Goal: Transaction & Acquisition: Purchase product/service

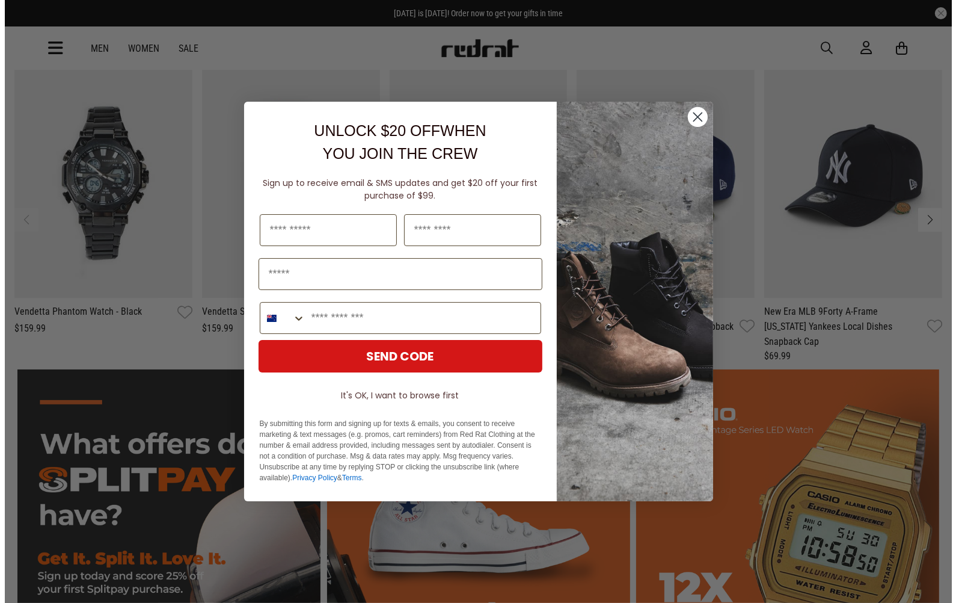
scroll to position [2546, 0]
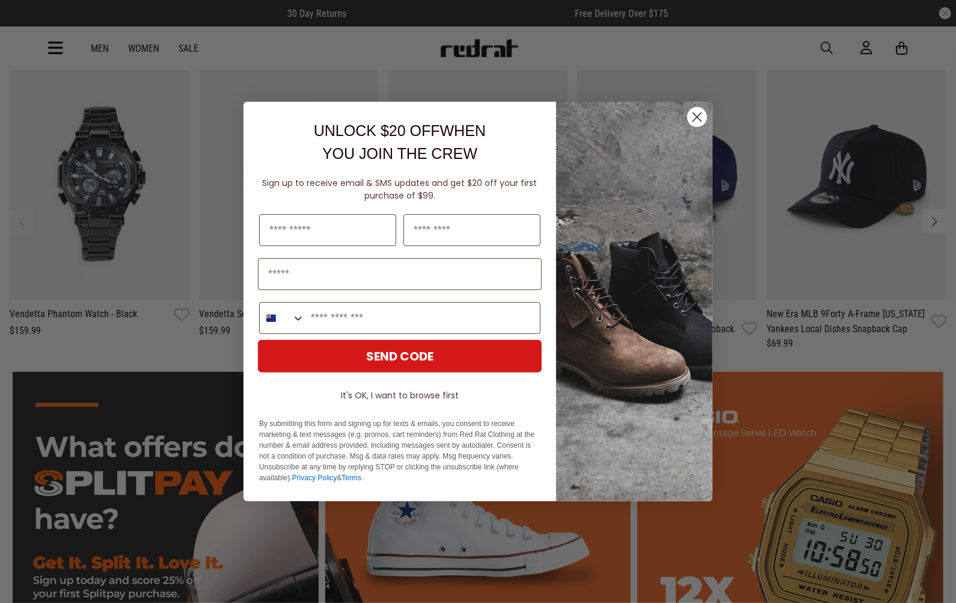
click at [702, 118] on circle "Close dialog" at bounding box center [697, 117] width 20 height 20
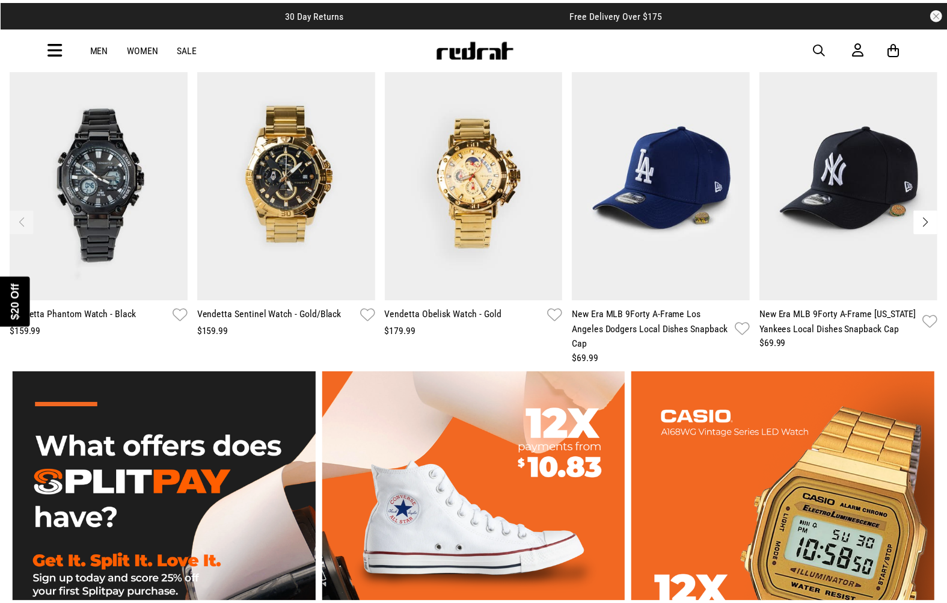
scroll to position [2526, 0]
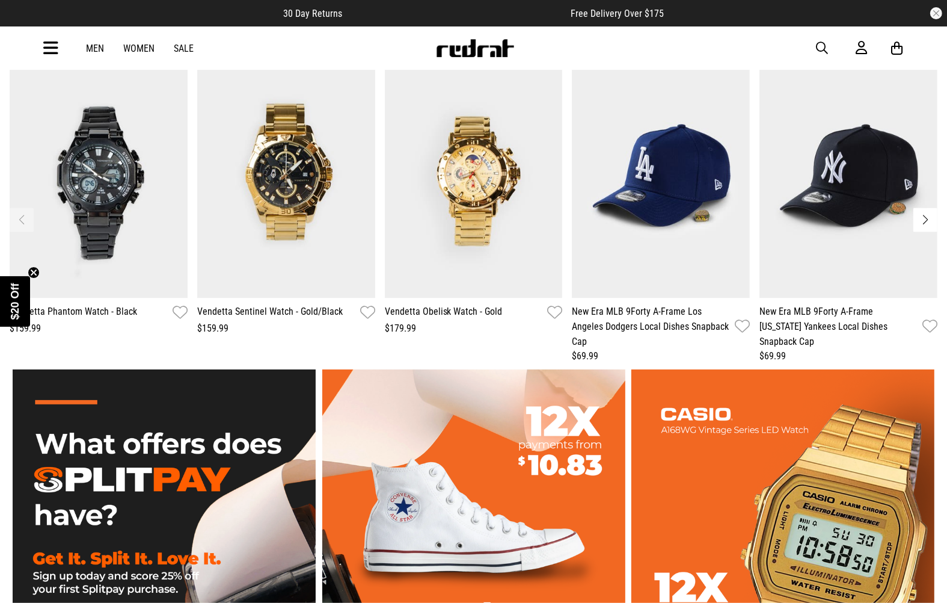
click at [139, 48] on link "Women" at bounding box center [139, 48] width 31 height 11
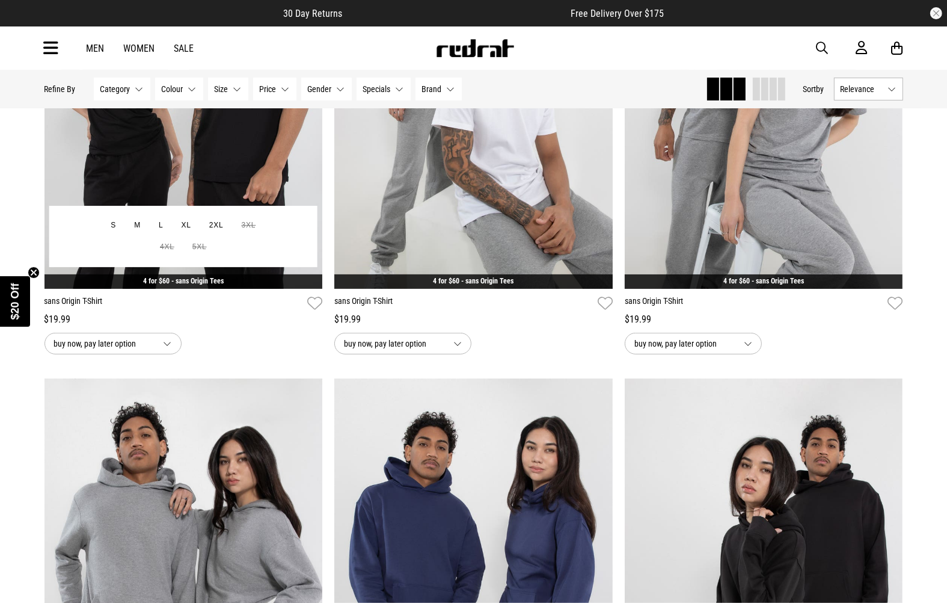
click at [171, 347] on button "buy now, pay later option" at bounding box center [113, 344] width 137 height 22
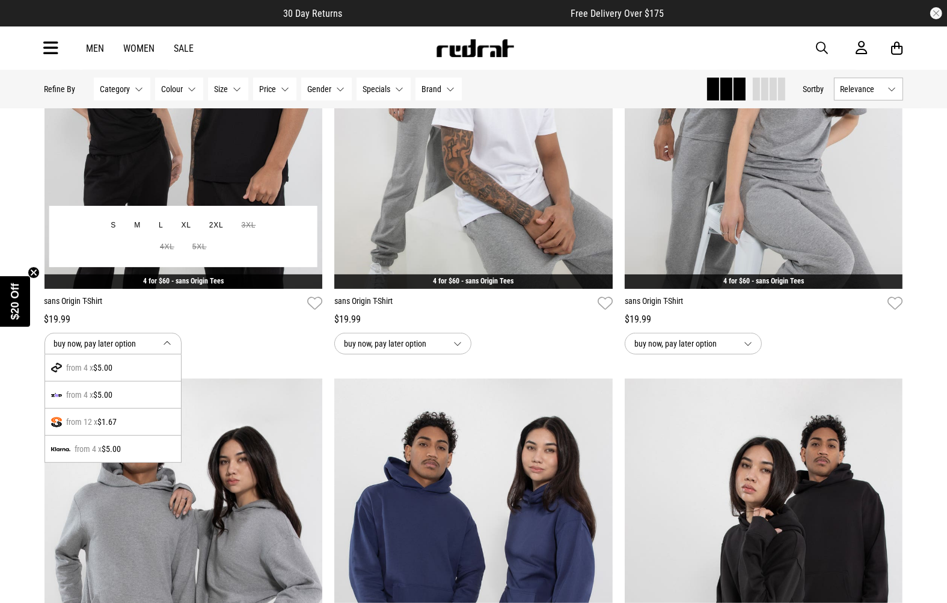
click at [63, 419] on div "from 12 x $1.67" at bounding box center [113, 421] width 136 height 27
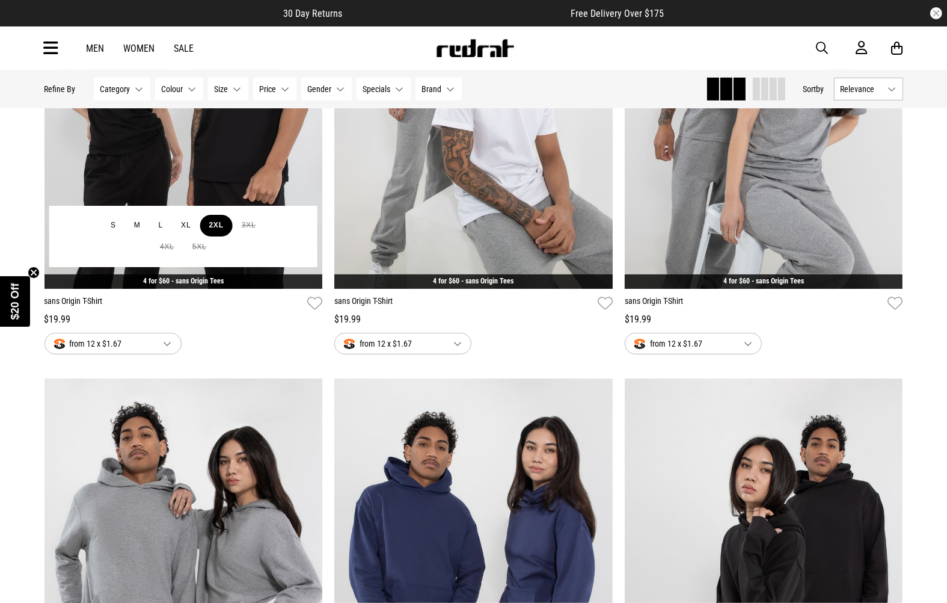
click at [219, 224] on button "2XL" at bounding box center [216, 226] width 32 height 22
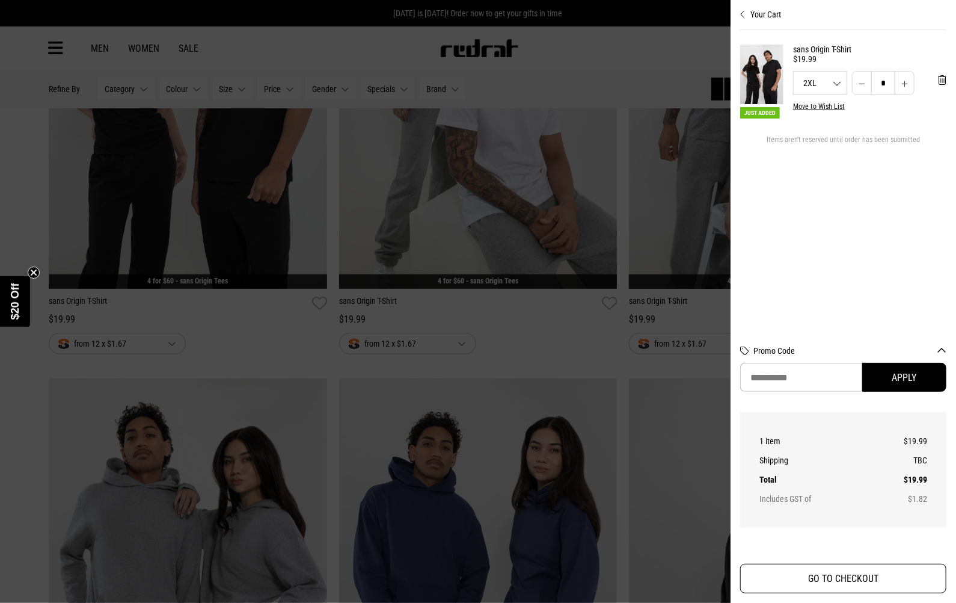
click at [873, 586] on button "GO TO CHECKOUT" at bounding box center [843, 578] width 206 height 29
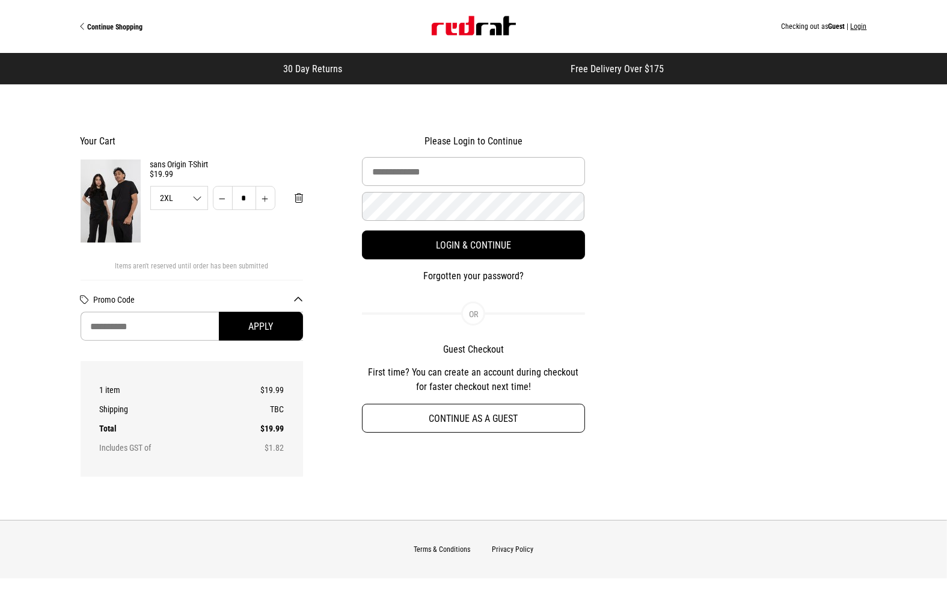
click at [474, 416] on button "Continue as a guest" at bounding box center [473, 418] width 223 height 29
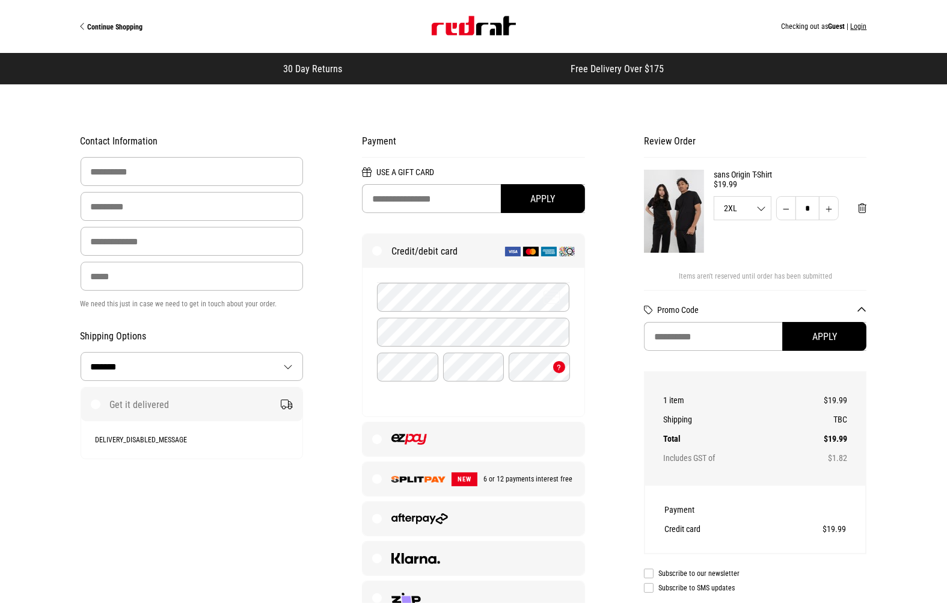
click at [261, 502] on div "**********" at bounding box center [474, 396] width 846 height 599
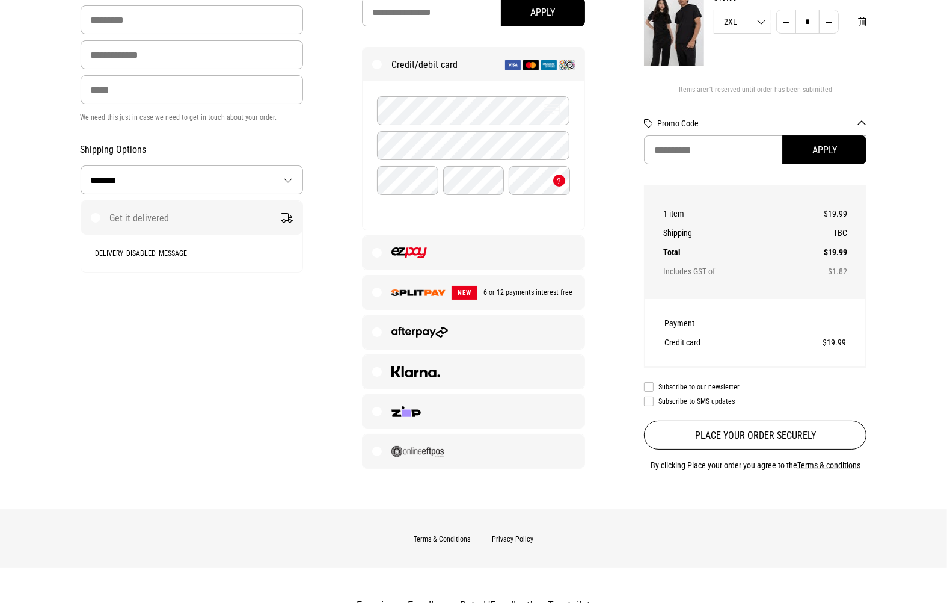
scroll to position [192, 0]
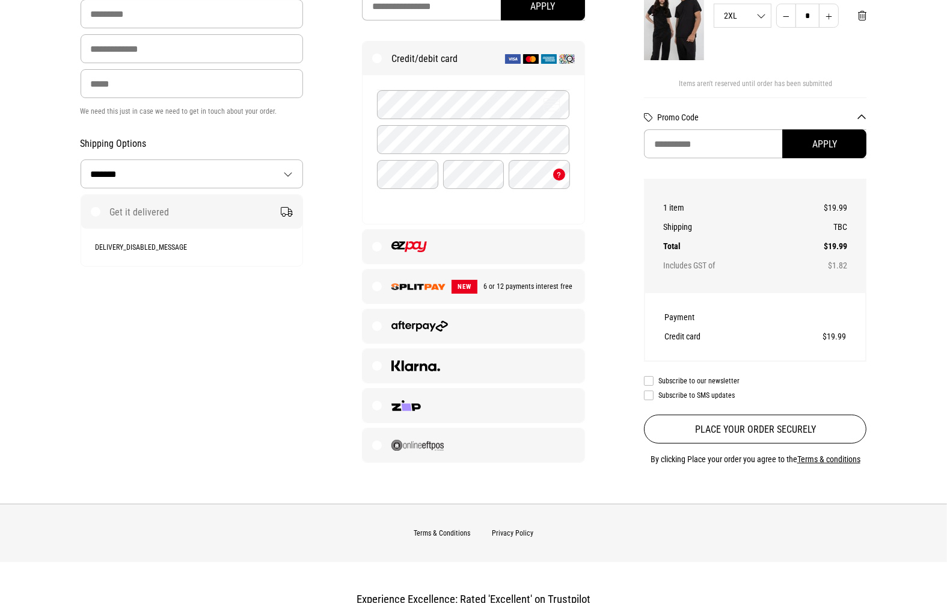
click at [413, 286] on img at bounding box center [419, 286] width 54 height 7
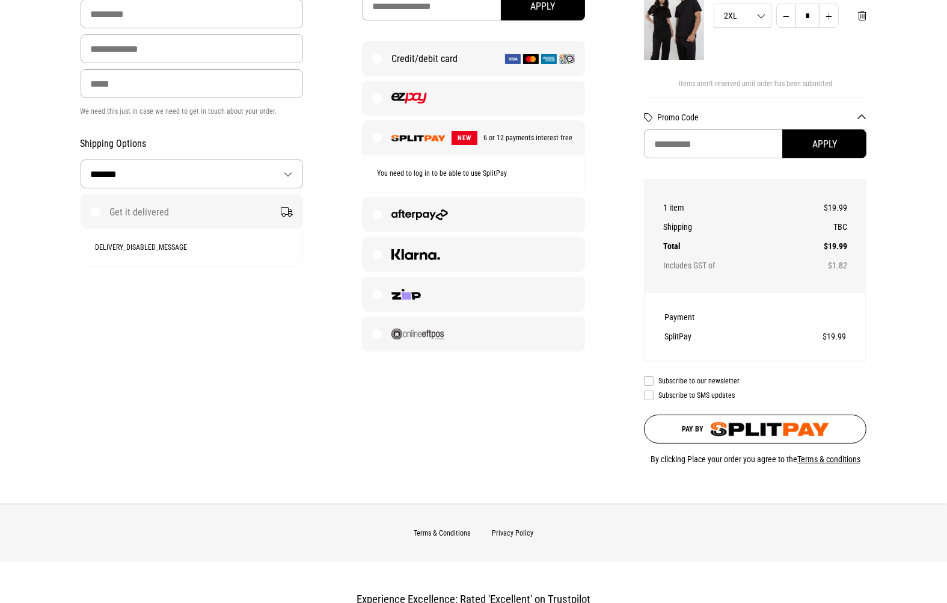
click at [770, 432] on img "submit" at bounding box center [770, 429] width 118 height 14
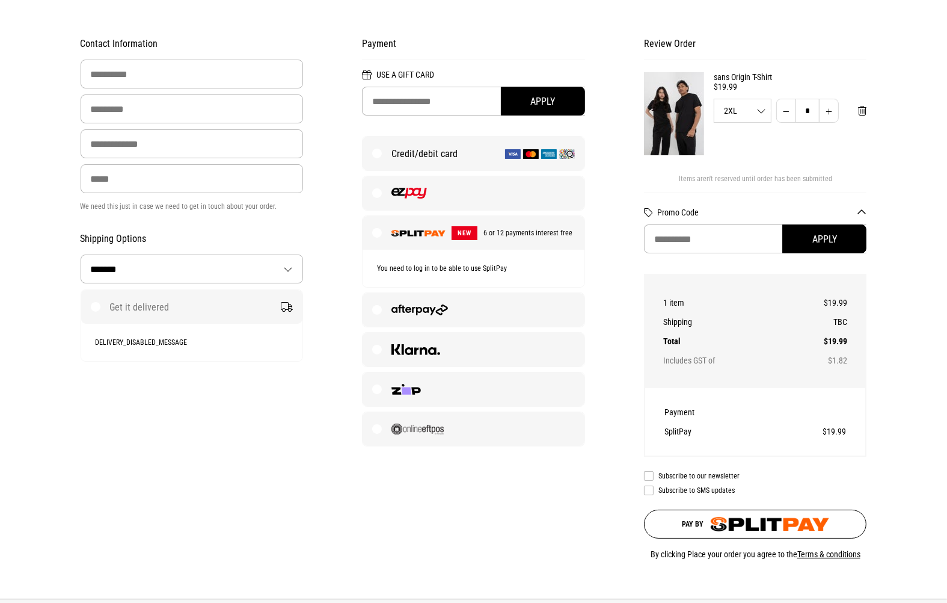
scroll to position [97, 0]
click at [386, 155] on label "Credit/debit card" at bounding box center [473, 154] width 221 height 34
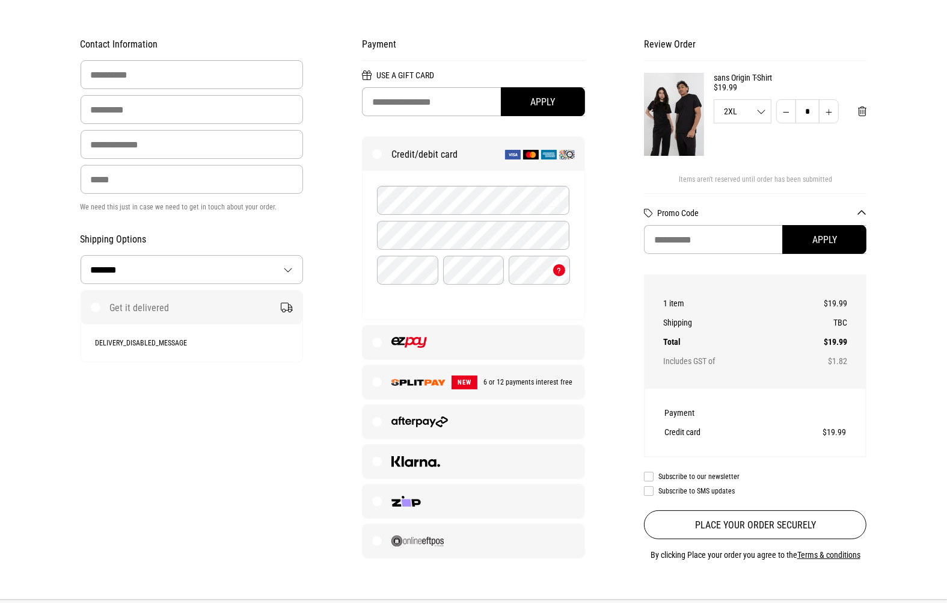
click at [415, 383] on img at bounding box center [419, 382] width 54 height 7
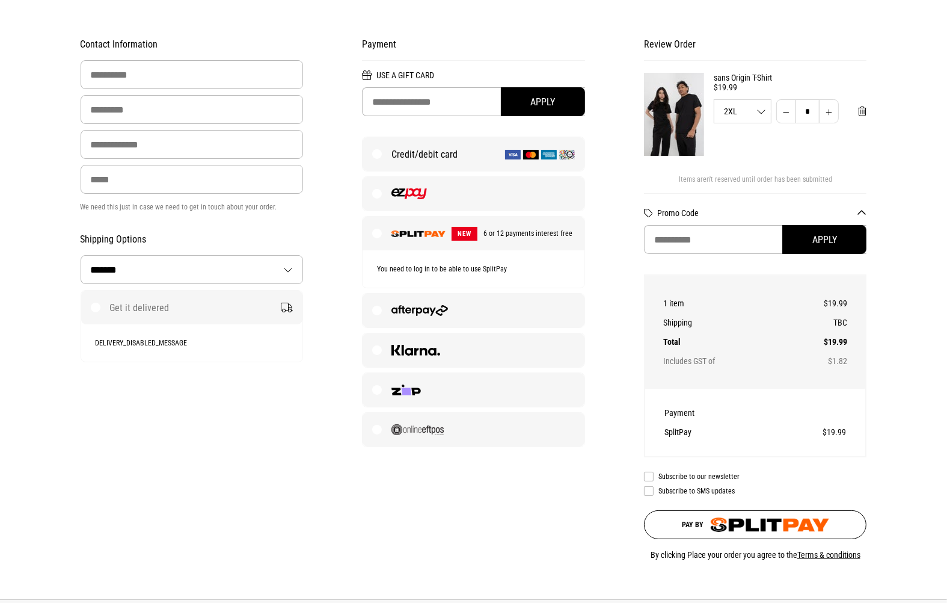
click at [722, 522] on img "submit" at bounding box center [770, 524] width 118 height 14
click at [409, 348] on img at bounding box center [416, 350] width 49 height 11
select select "Country"
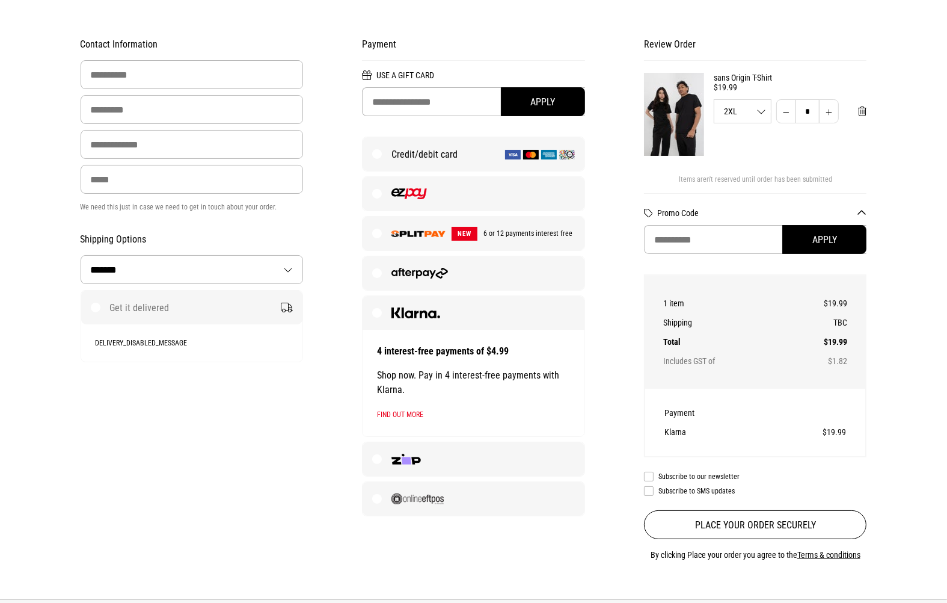
click at [411, 411] on link "Find out more" at bounding box center [400, 414] width 46 height 8
